Goal: Information Seeking & Learning: Learn about a topic

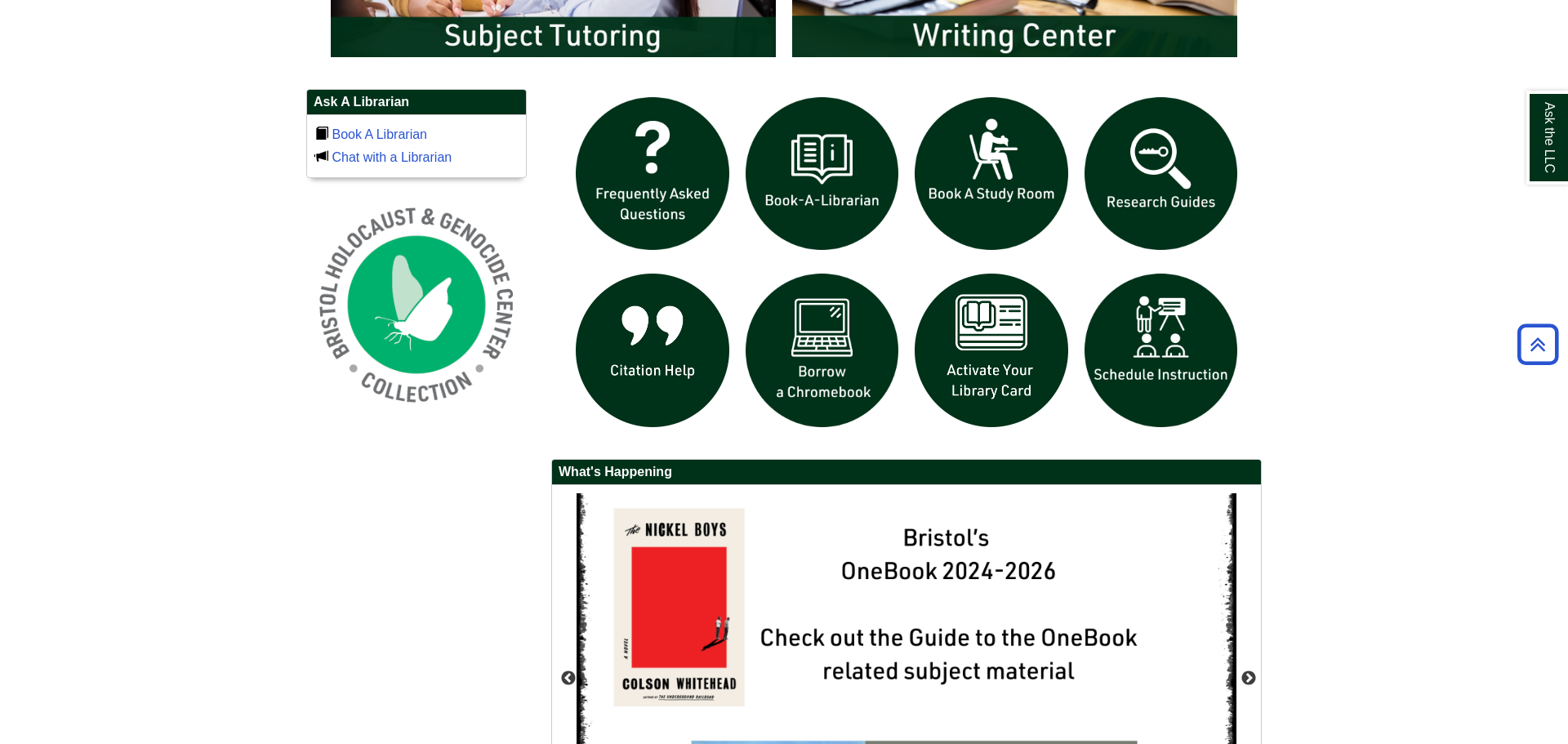
scroll to position [1110, 0]
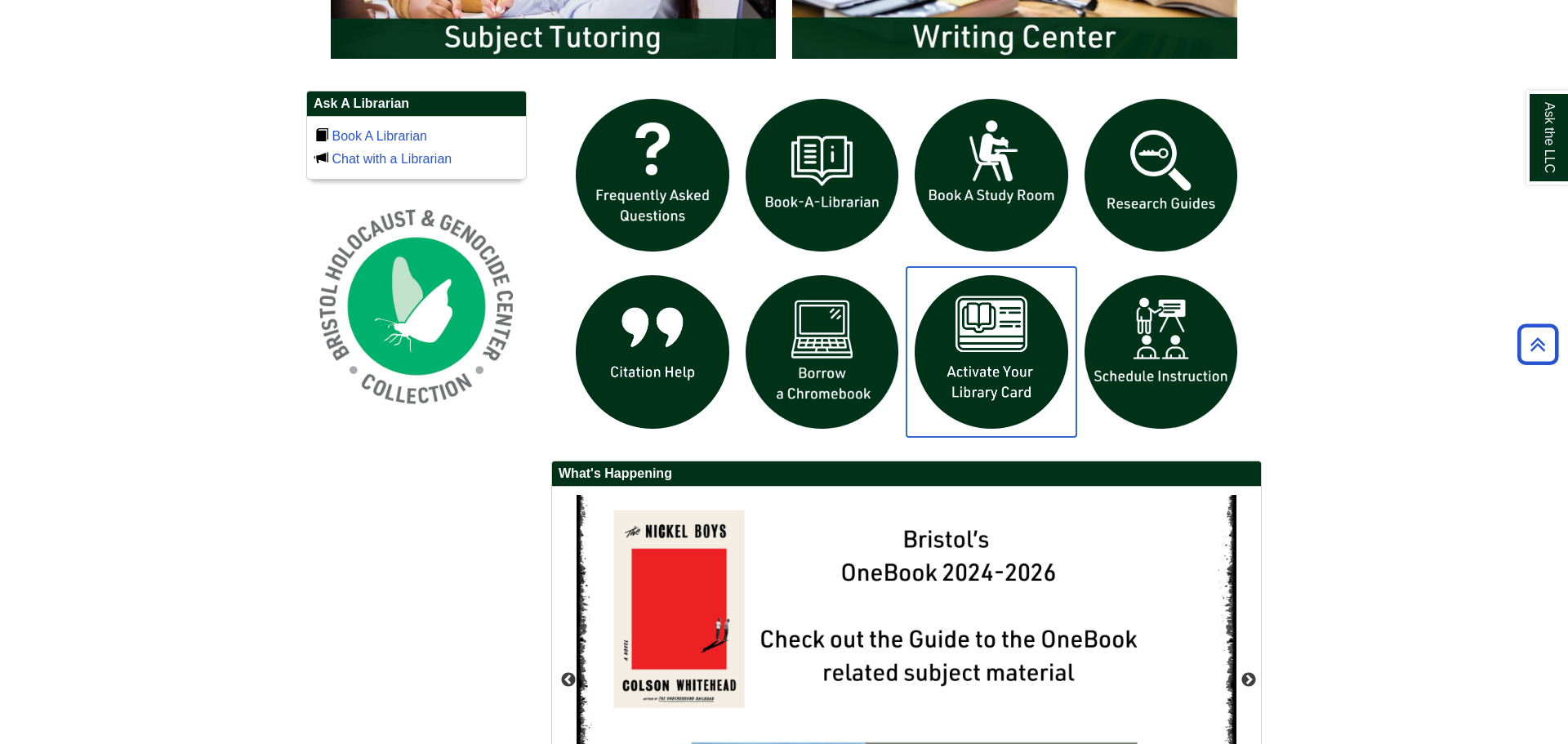
click at [982, 371] on img "slideshow" at bounding box center [991, 351] width 170 height 170
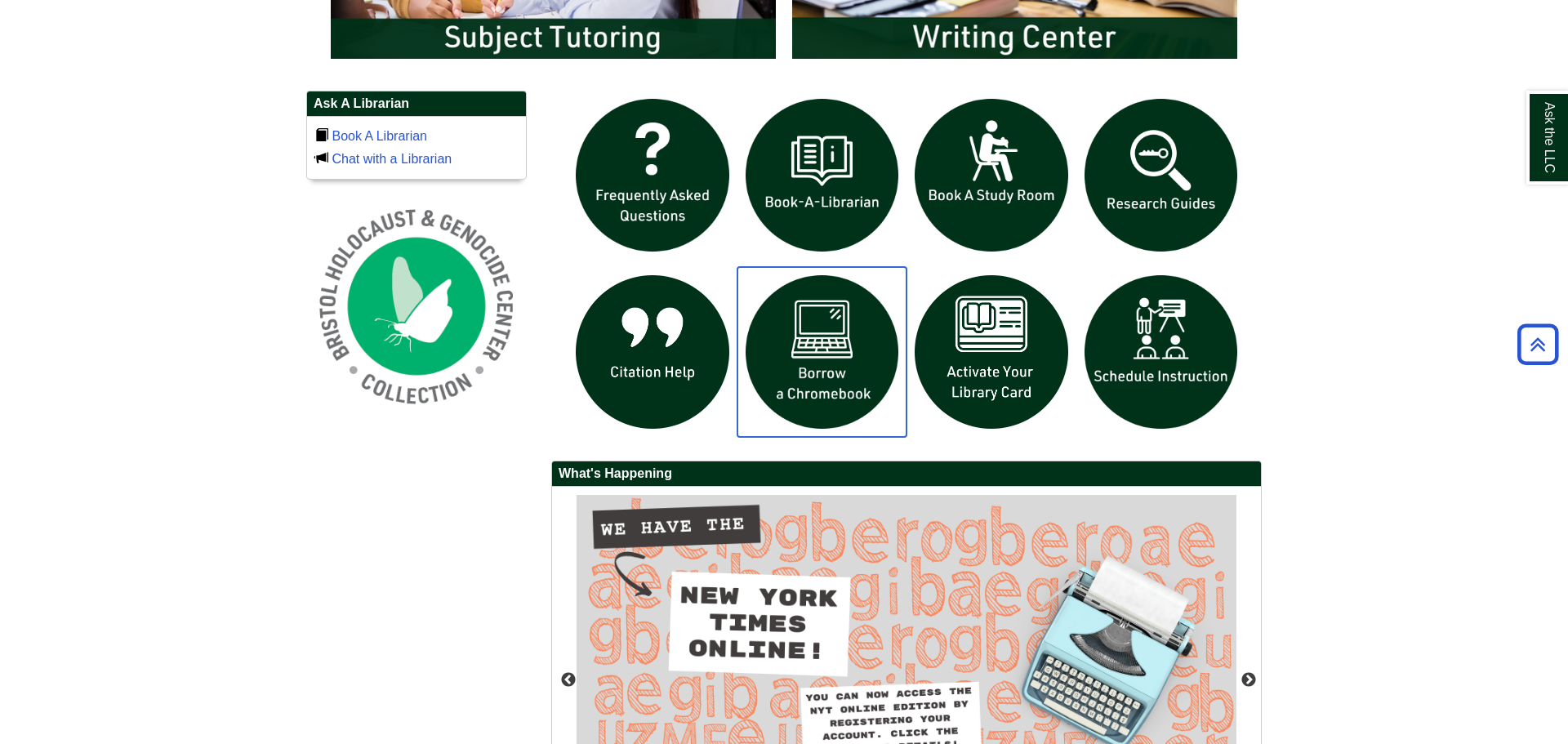
click at [841, 378] on img "slideshow" at bounding box center [822, 351] width 170 height 170
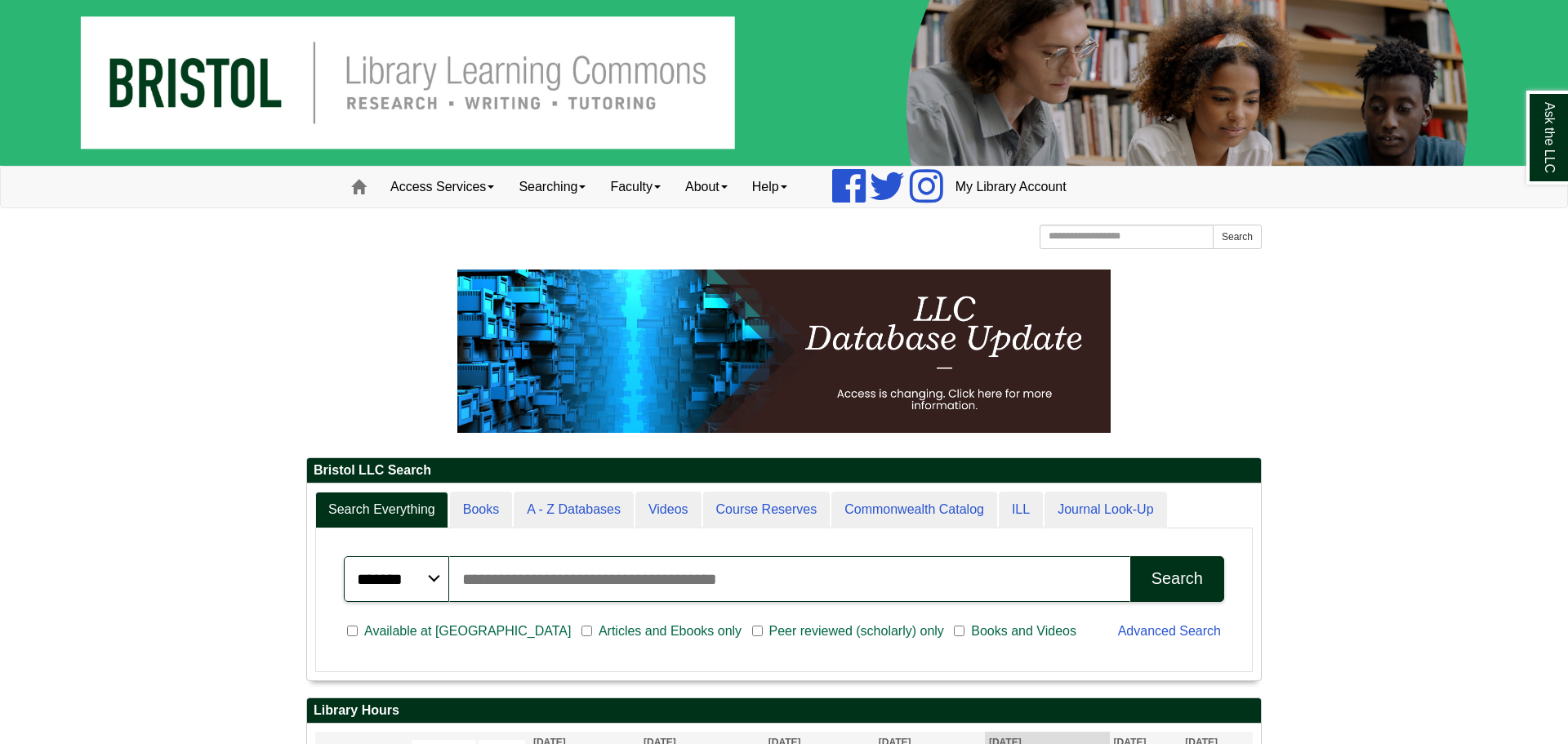
scroll to position [0, 0]
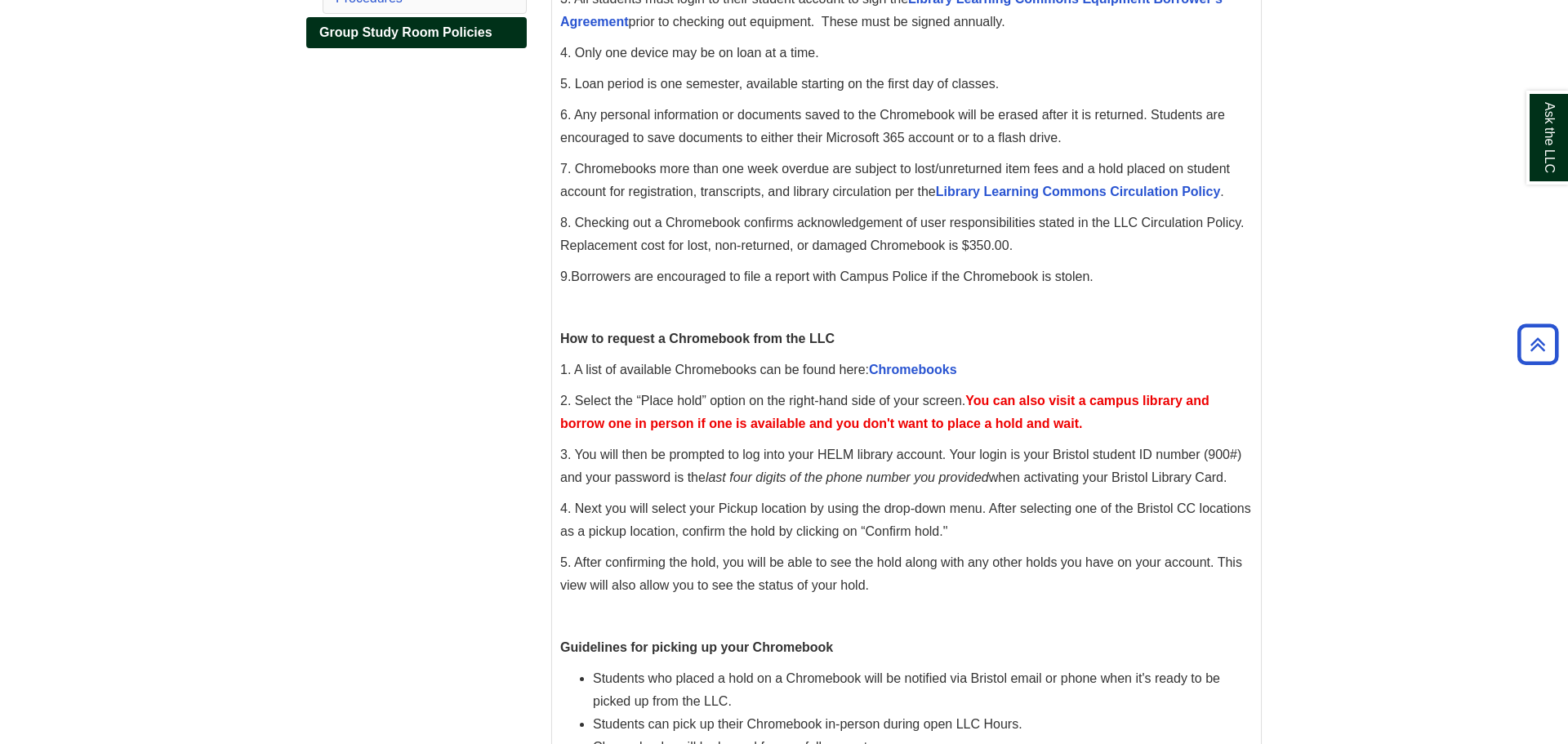
scroll to position [386, 0]
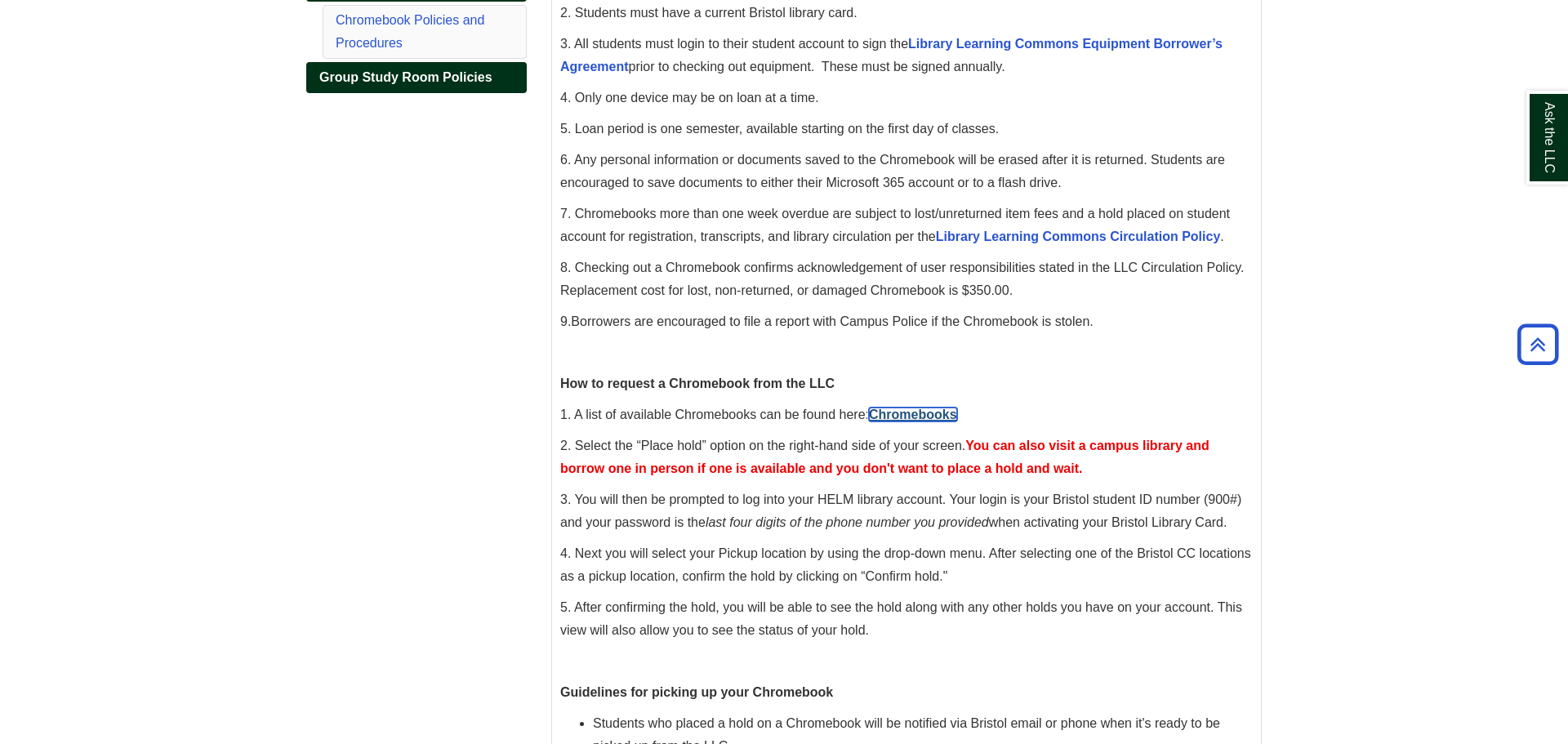
click at [911, 422] on link "Chromebooks" at bounding box center [912, 414] width 88 height 14
click at [1172, 359] on p at bounding box center [905, 352] width 692 height 23
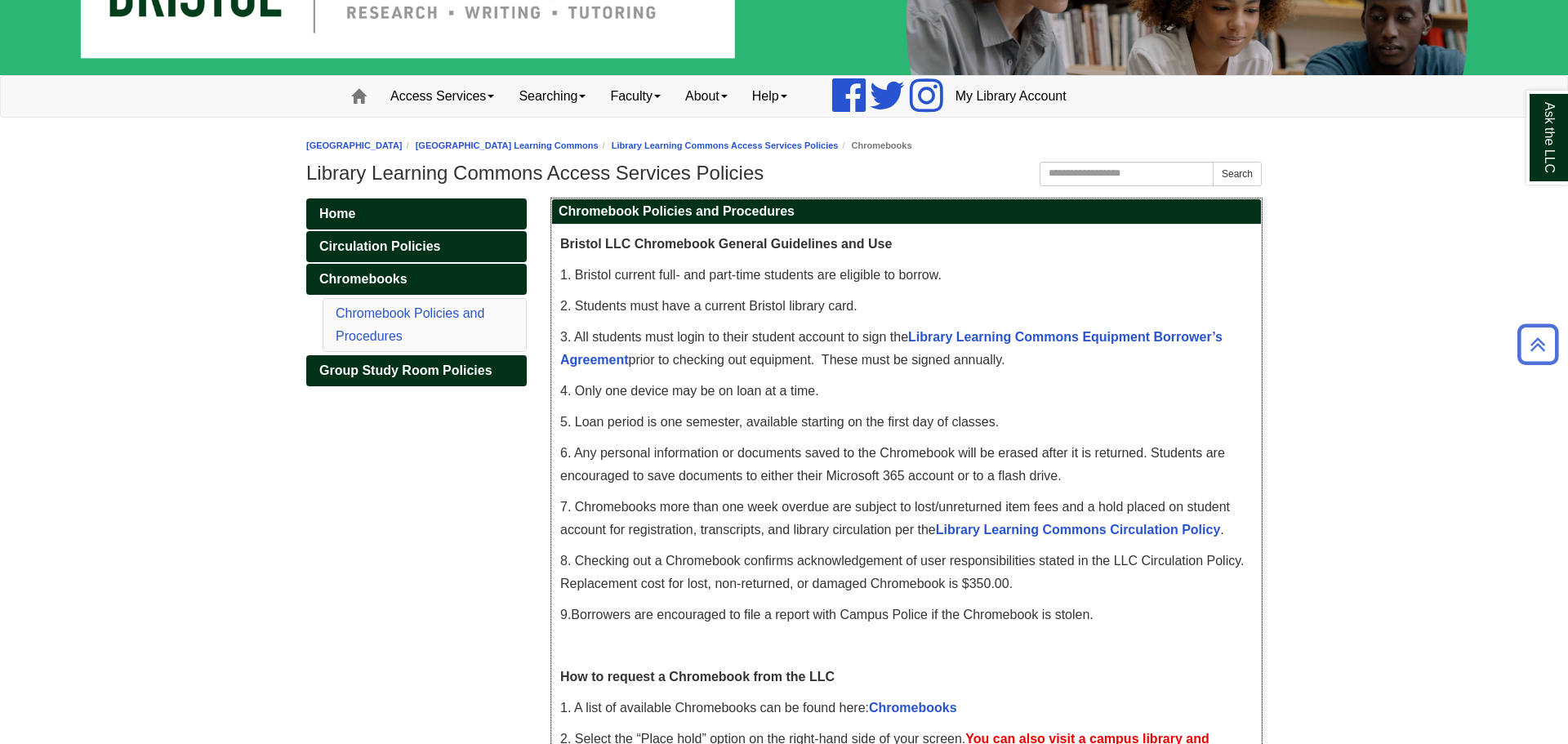
scroll to position [0, 0]
